Goal: Information Seeking & Learning: Learn about a topic

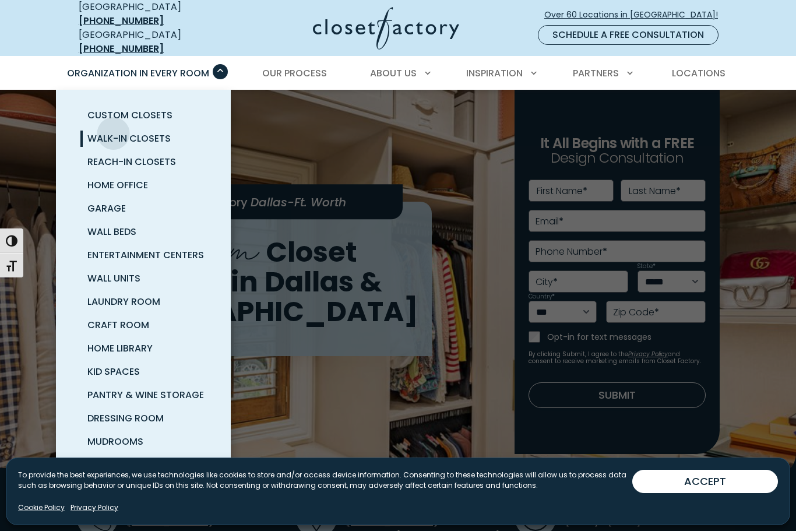
click at [99, 134] on span "Walk-In Closets" at bounding box center [128, 138] width 83 height 13
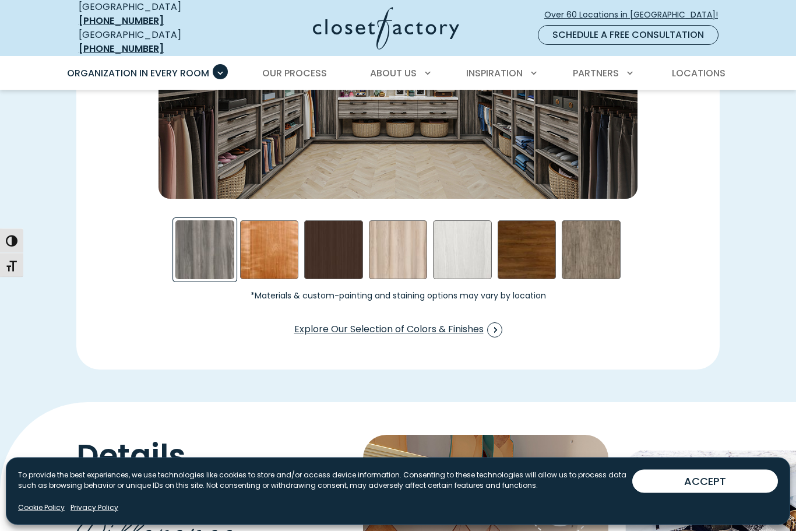
scroll to position [1800, 0]
click at [471, 322] on span "Explore Our Selection of Colors & Finishes" at bounding box center [398, 329] width 208 height 15
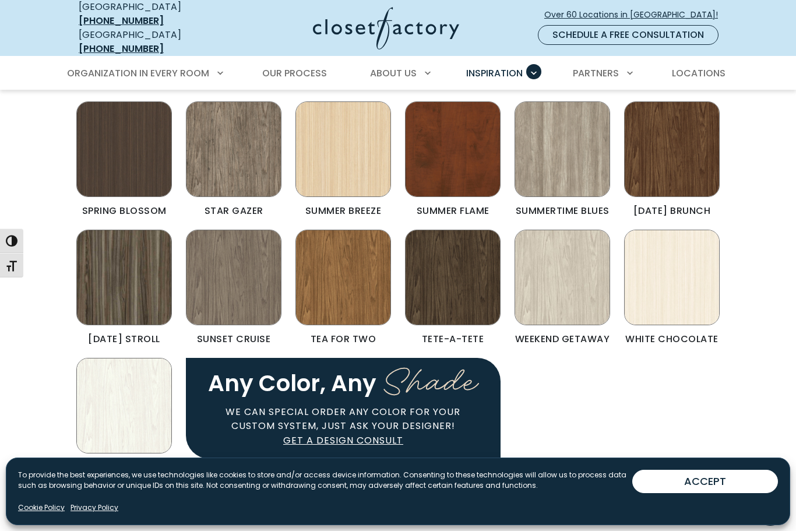
scroll to position [824, 0]
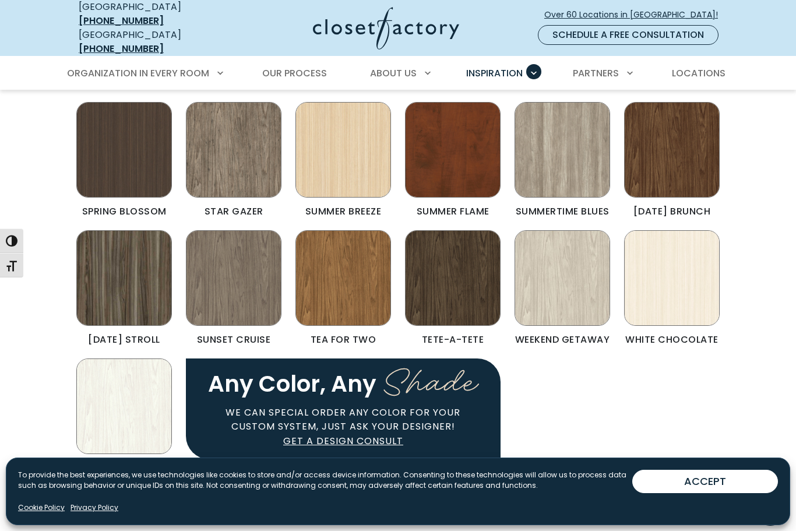
click at [85, 373] on img "Color & Finishes" at bounding box center [124, 407] width 96 height 96
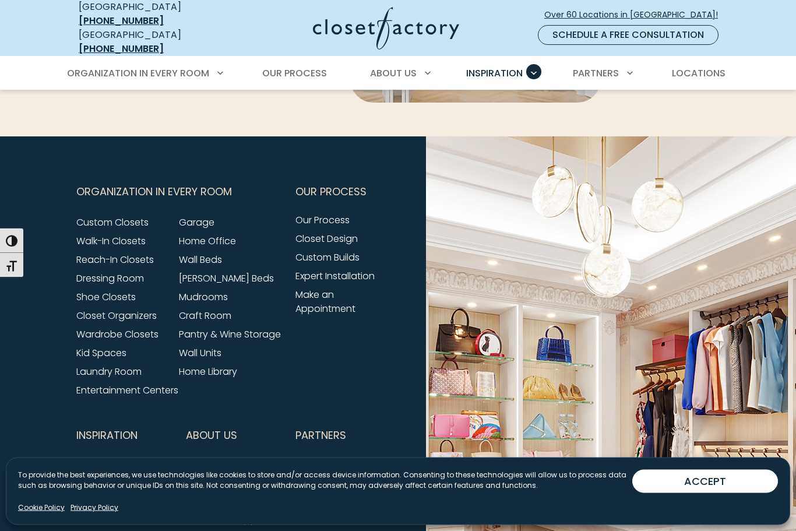
scroll to position [3235, 0]
click at [202, 308] on link "Craft Room" at bounding box center [205, 314] width 52 height 13
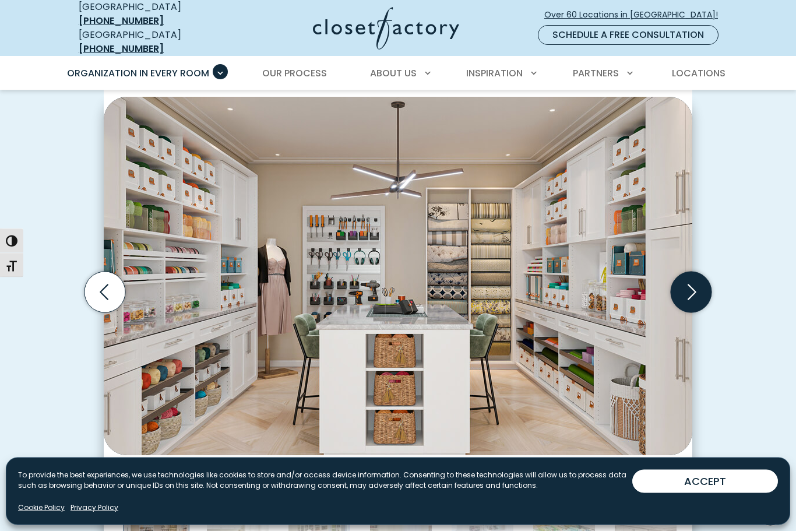
click at [696, 278] on icon "Next slide" at bounding box center [691, 292] width 41 height 41
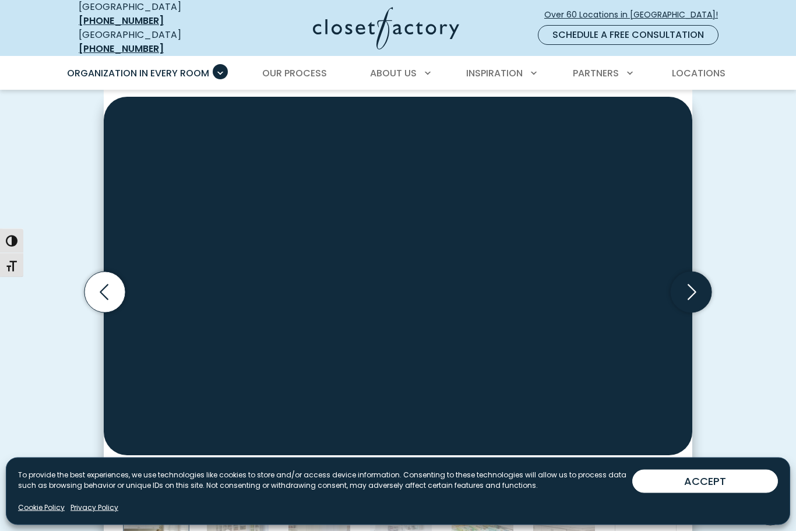
scroll to position [315, 0]
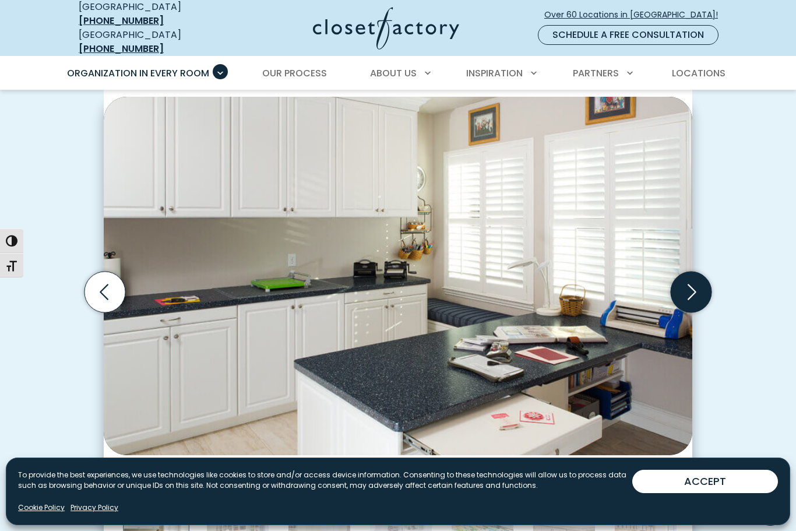
click at [695, 295] on icon "Next slide" at bounding box center [691, 292] width 41 height 41
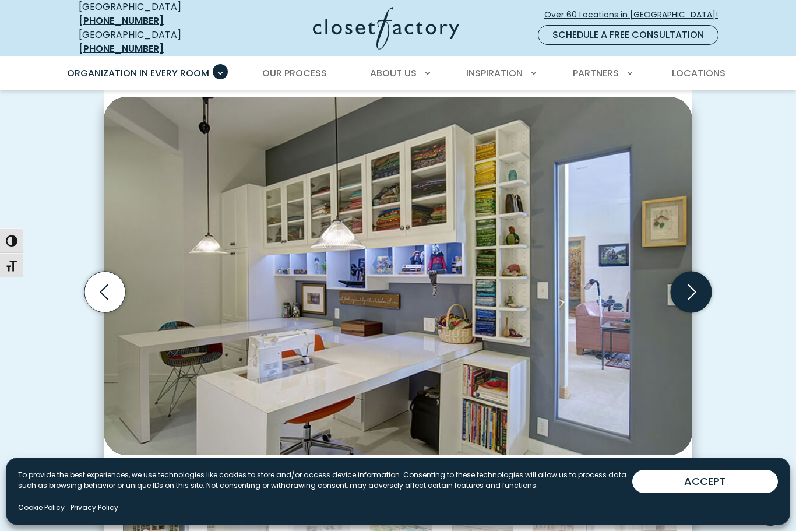
click at [698, 290] on icon "Next slide" at bounding box center [691, 292] width 41 height 41
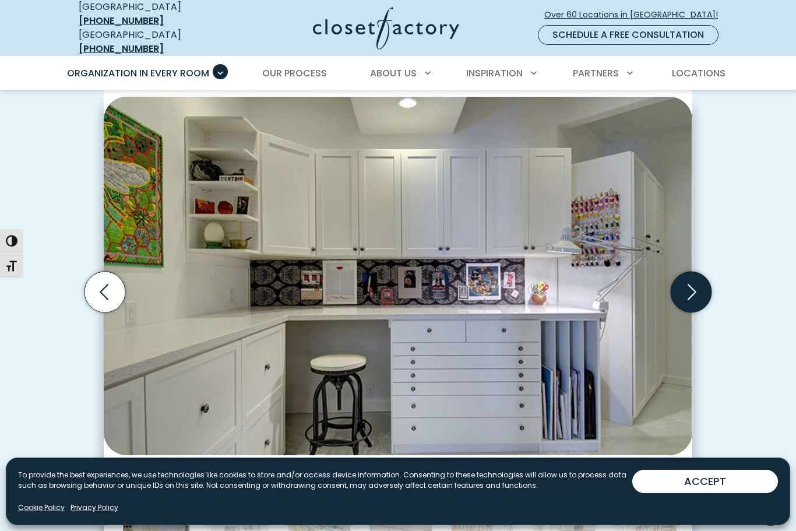
click at [700, 293] on icon "Next slide" at bounding box center [691, 292] width 41 height 41
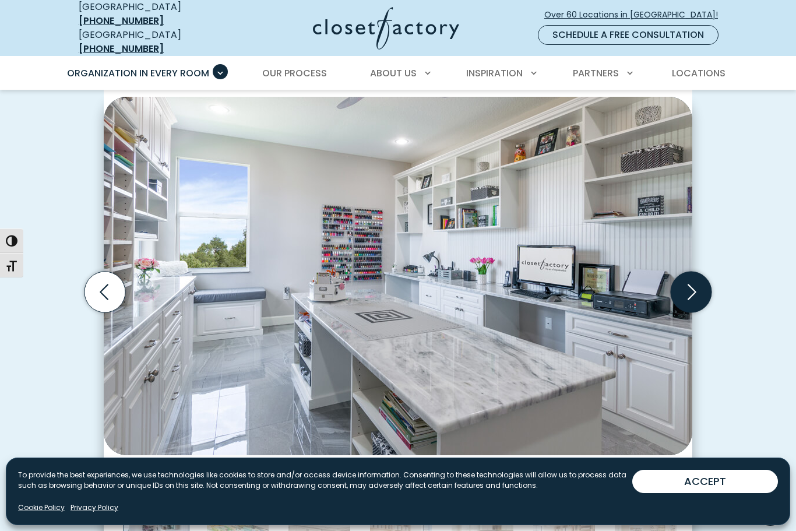
click at [704, 290] on icon "Next slide" at bounding box center [691, 292] width 41 height 41
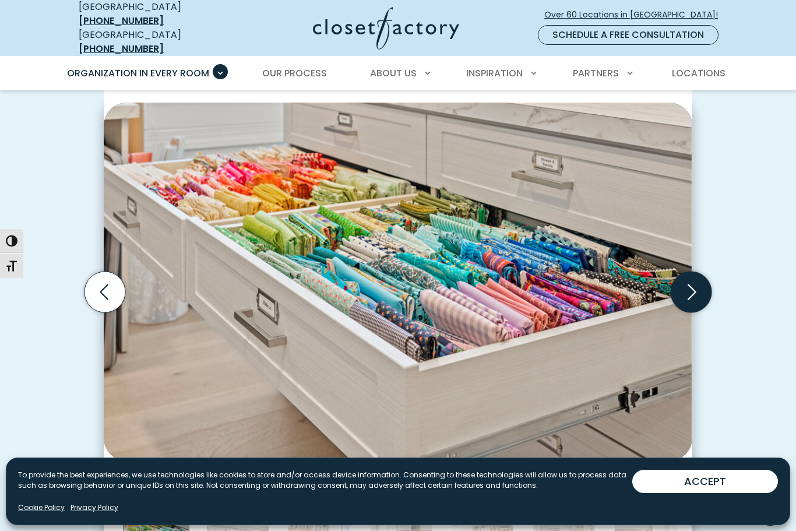
click at [705, 287] on icon "Next slide" at bounding box center [691, 292] width 41 height 41
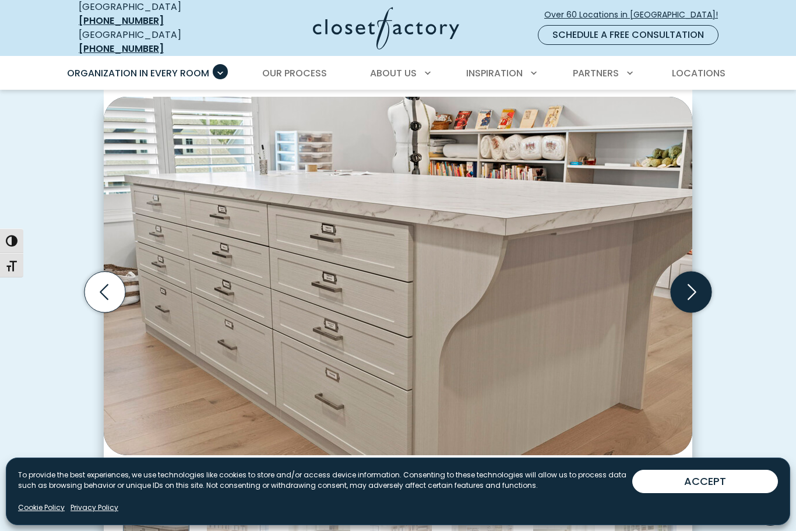
click at [705, 286] on icon "Next slide" at bounding box center [691, 292] width 41 height 41
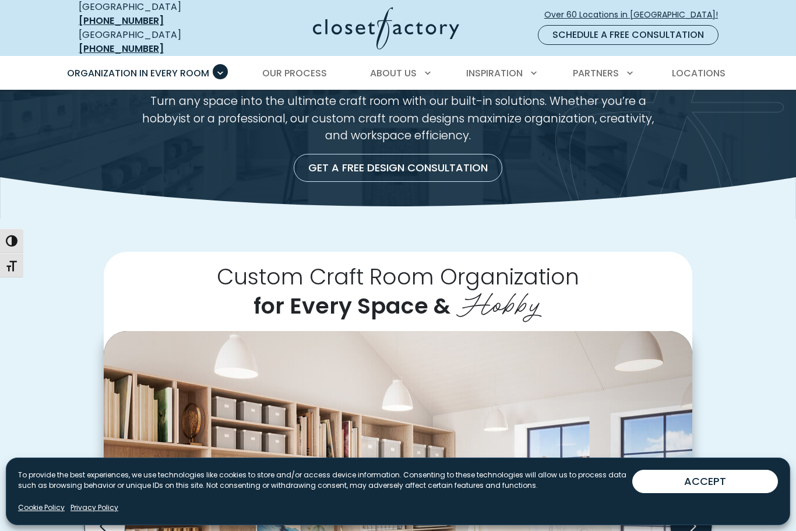
scroll to position [80, 0]
